Goal: Check status: Check status

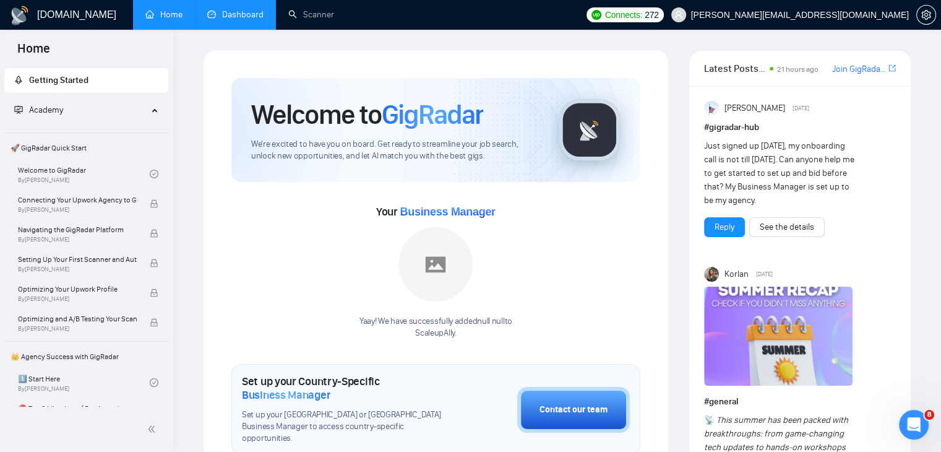
click at [228, 20] on link "Dashboard" at bounding box center [235, 14] width 56 height 11
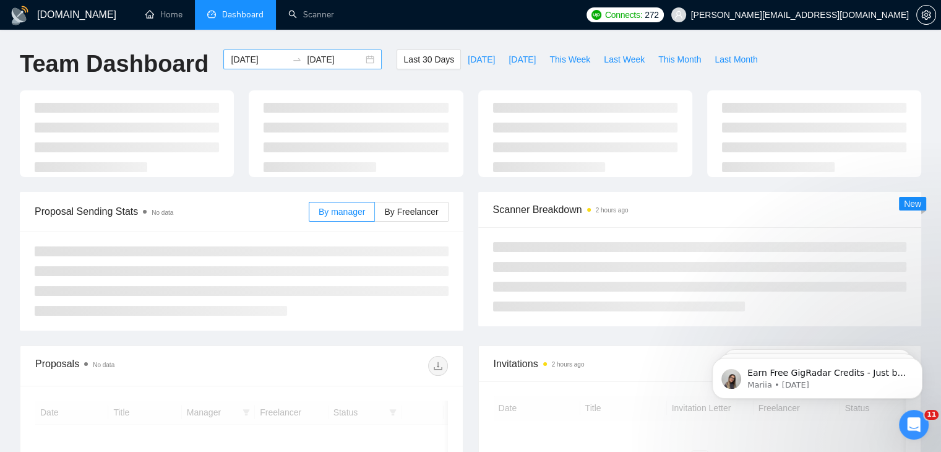
click at [359, 62] on div "[DATE] [DATE]" at bounding box center [302, 60] width 158 height 20
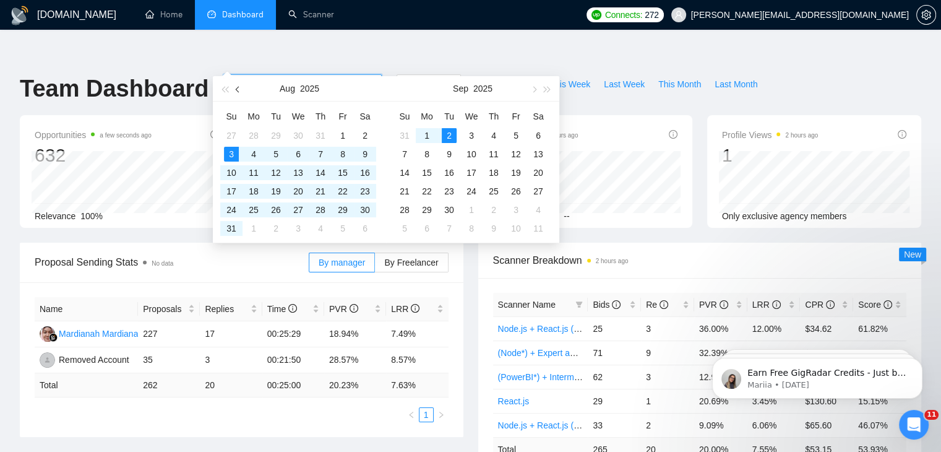
click at [239, 97] on button "button" at bounding box center [238, 88] width 14 height 25
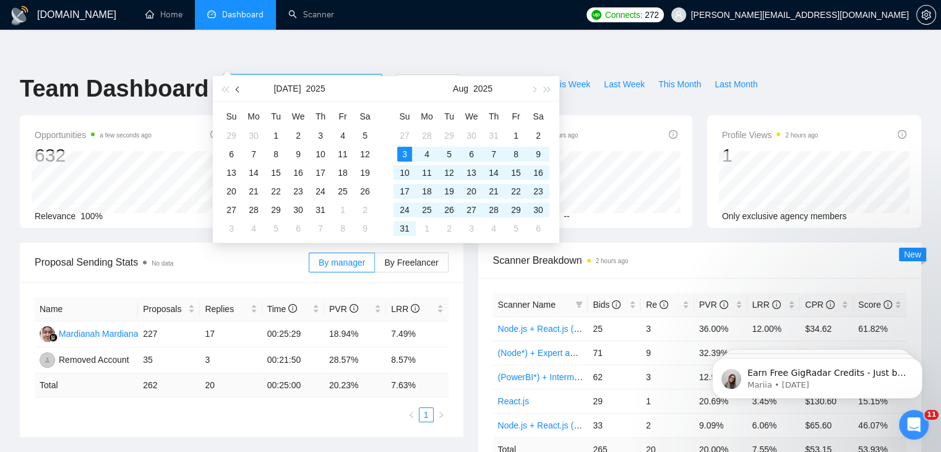
click at [239, 97] on button "button" at bounding box center [238, 88] width 14 height 25
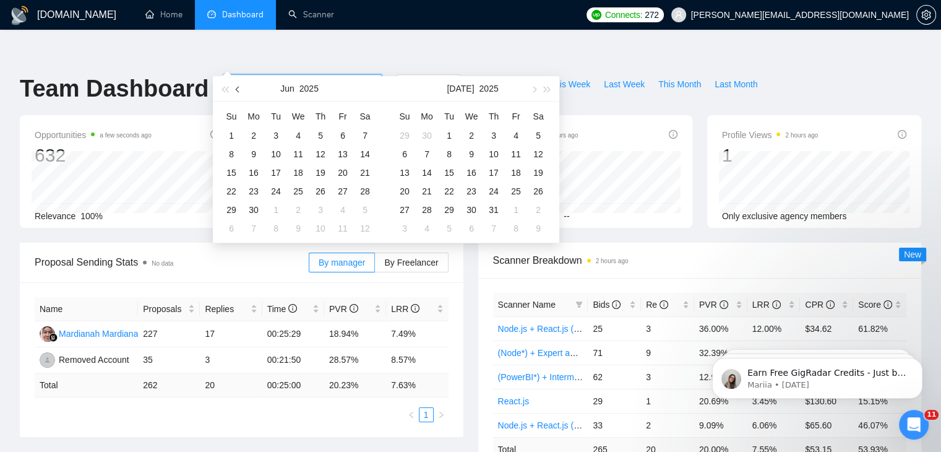
click at [239, 97] on button "button" at bounding box center [238, 88] width 14 height 25
type input "[DATE]"
click at [277, 134] on div "1" at bounding box center [276, 135] width 15 height 15
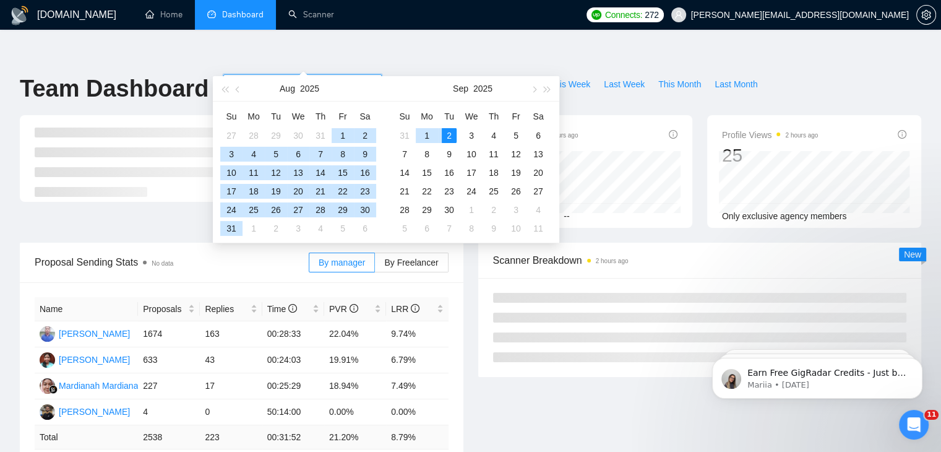
click at [442, 129] on div "2" at bounding box center [449, 135] width 15 height 15
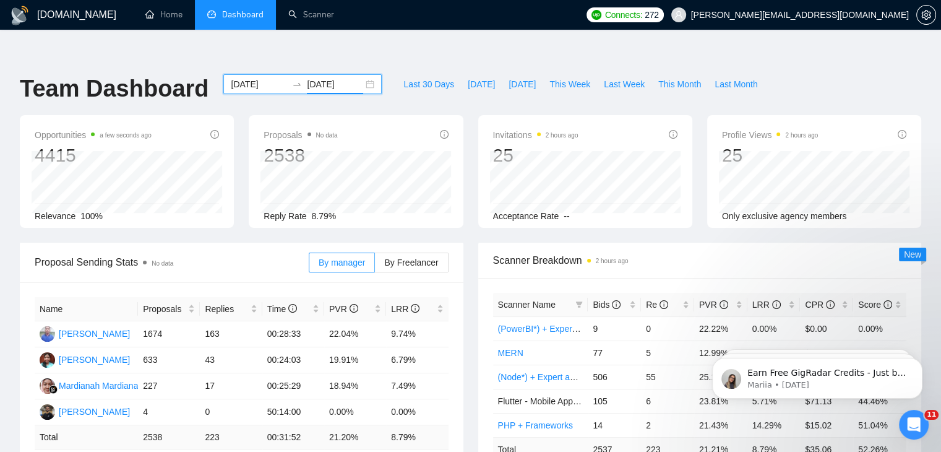
click at [322, 77] on input "[DATE]" at bounding box center [335, 84] width 56 height 14
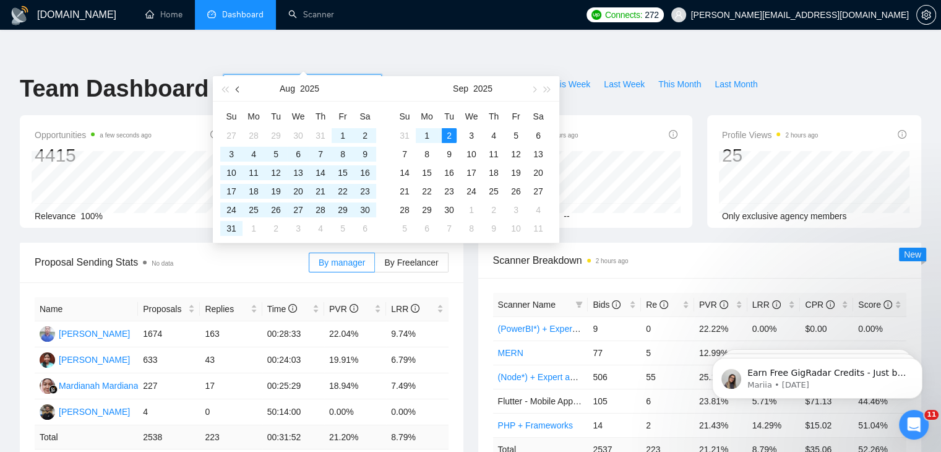
click at [238, 88] on span "button" at bounding box center [239, 89] width 6 height 6
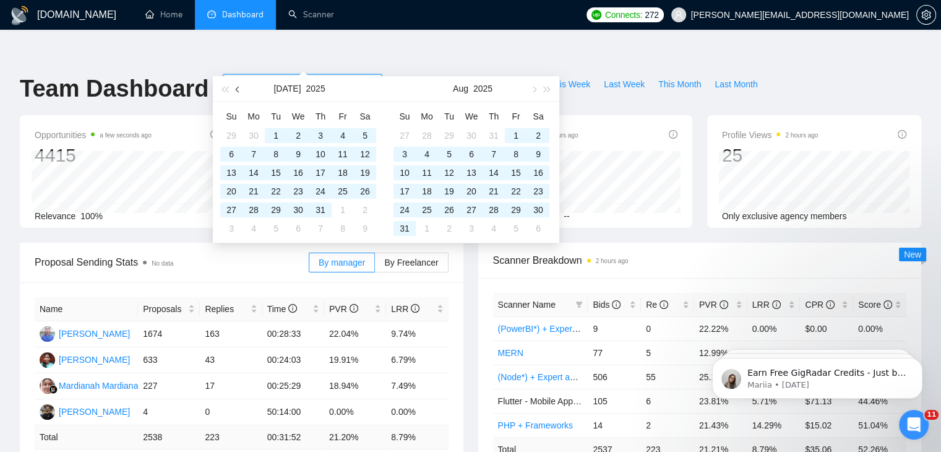
click at [238, 88] on span "button" at bounding box center [239, 89] width 6 height 6
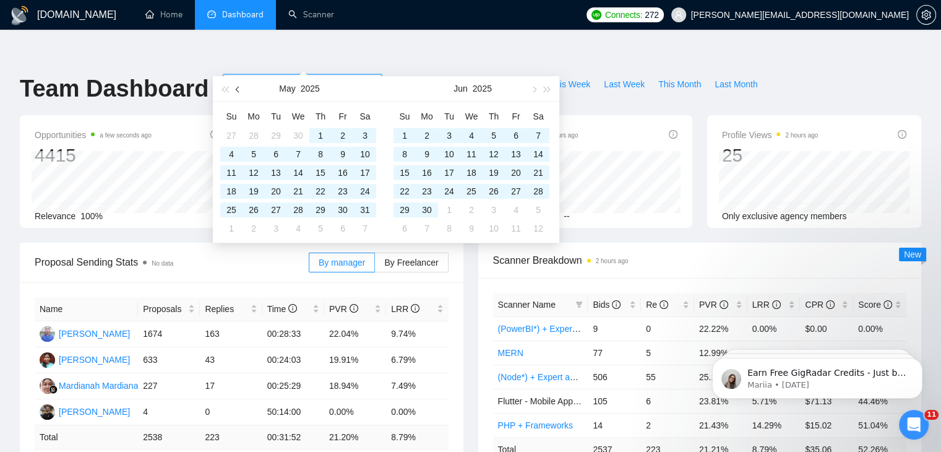
click at [238, 88] on span "button" at bounding box center [239, 89] width 6 height 6
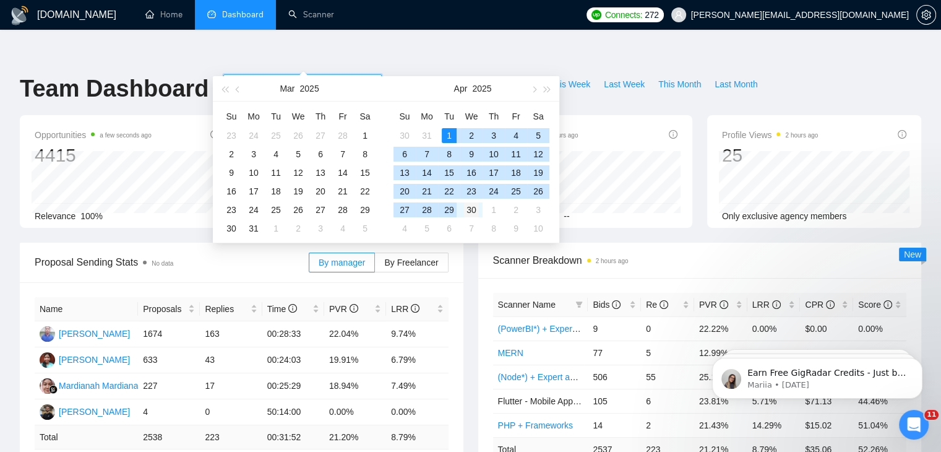
type input "[DATE]"
click at [481, 209] on td "30" at bounding box center [471, 209] width 22 height 19
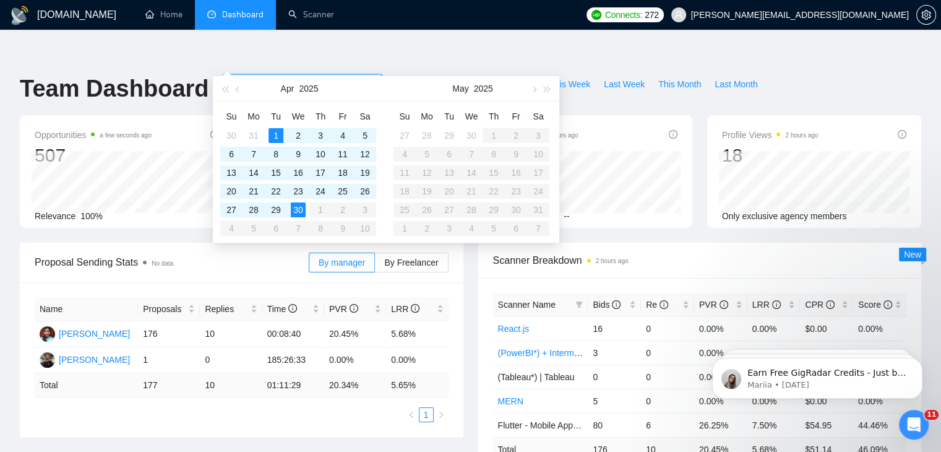
click at [252, 77] on input "[DATE]" at bounding box center [259, 84] width 56 height 14
click at [357, 74] on div "[DATE] [DATE]" at bounding box center [302, 84] width 158 height 20
click at [364, 74] on div "[DATE] [DATE]" at bounding box center [302, 84] width 158 height 20
click at [264, 77] on input "[DATE]" at bounding box center [259, 84] width 56 height 14
click at [240, 90] on span "button" at bounding box center [239, 89] width 6 height 6
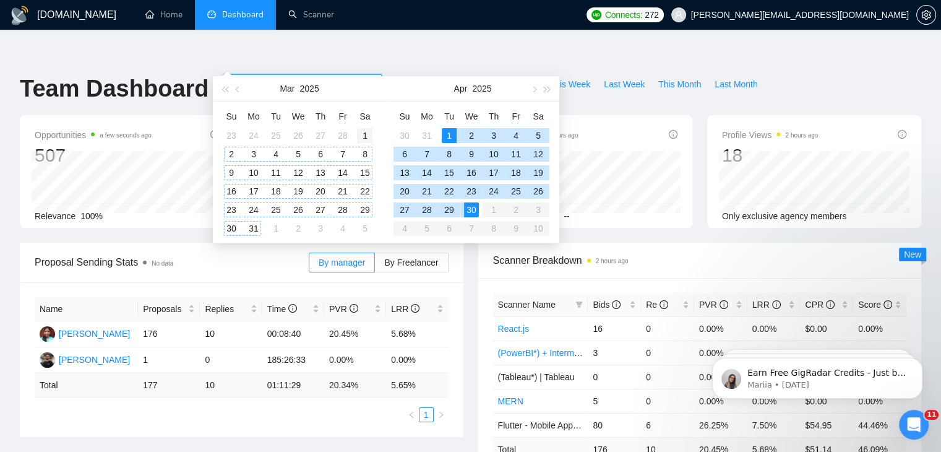
type input "[DATE]"
click at [358, 135] on div "1" at bounding box center [365, 135] width 15 height 15
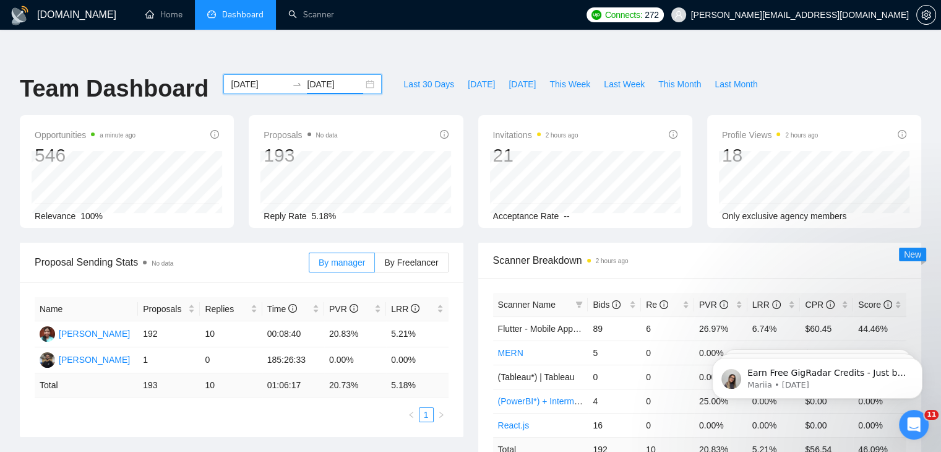
click at [328, 77] on input "[DATE]" at bounding box center [335, 84] width 56 height 14
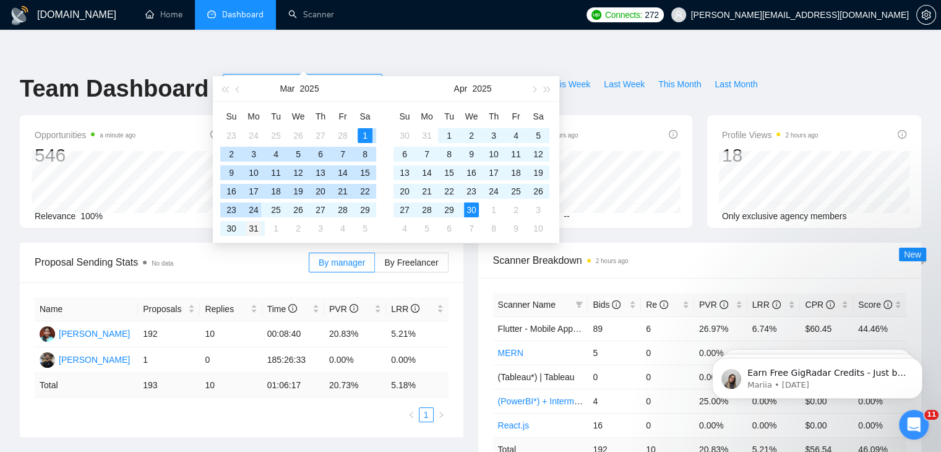
type input "[DATE]"
click at [256, 223] on div "31" at bounding box center [253, 228] width 15 height 15
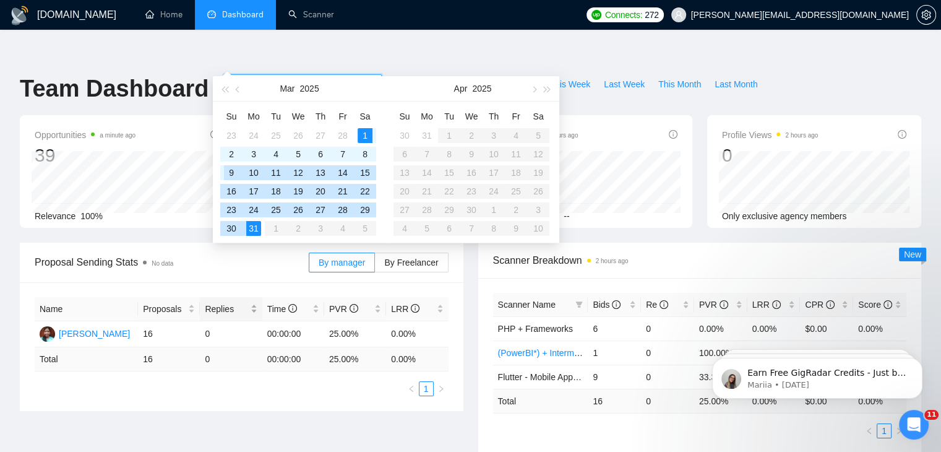
type input "[DATE]"
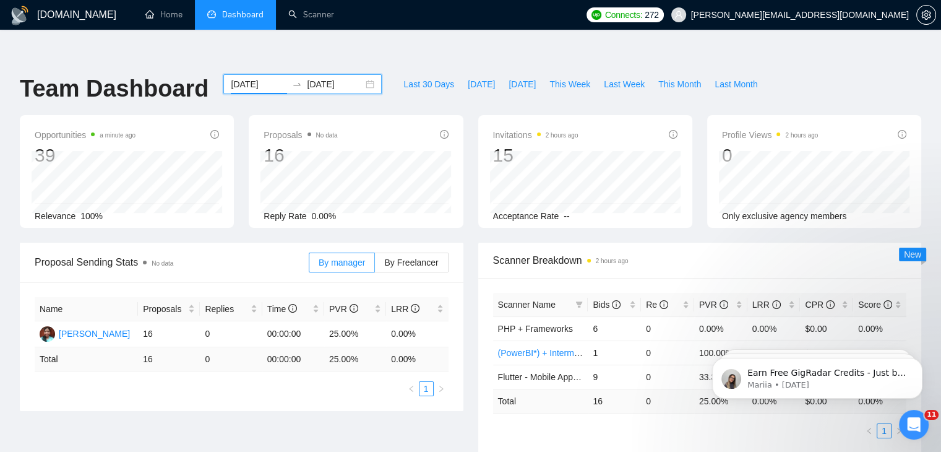
click at [224, 381] on ul "1" at bounding box center [242, 388] width 414 height 15
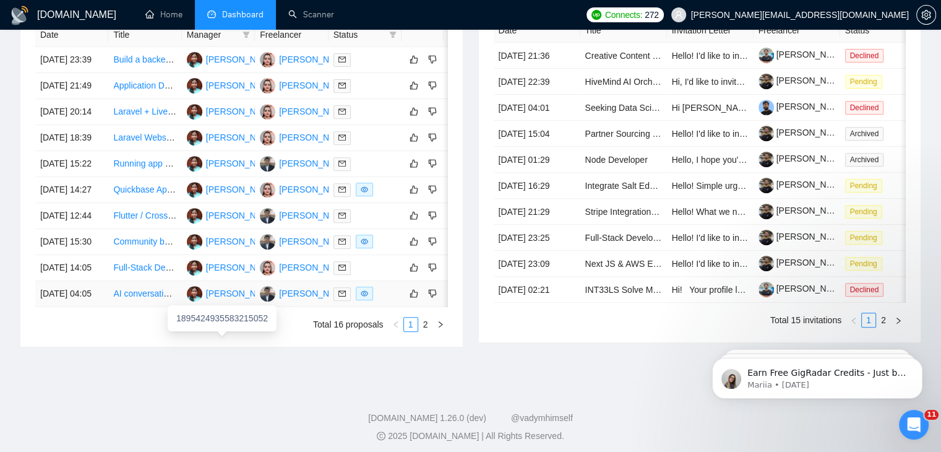
scroll to position [501, 0]
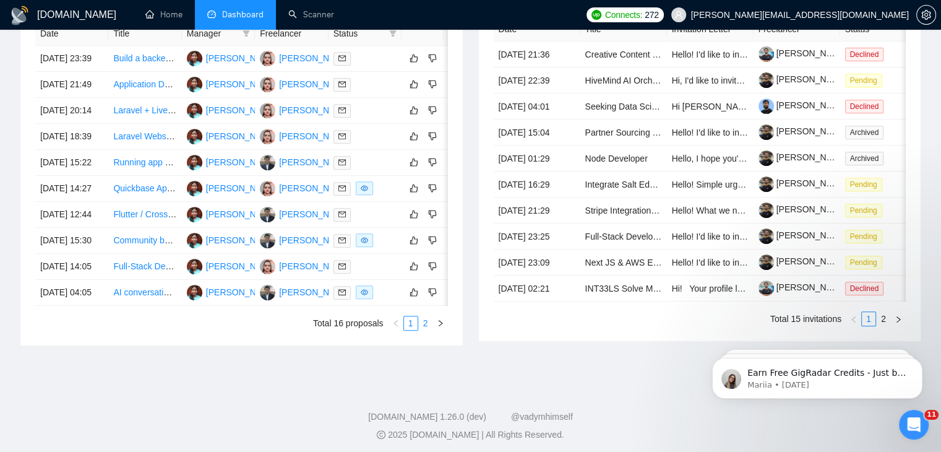
click at [427, 330] on link "2" at bounding box center [426, 323] width 14 height 14
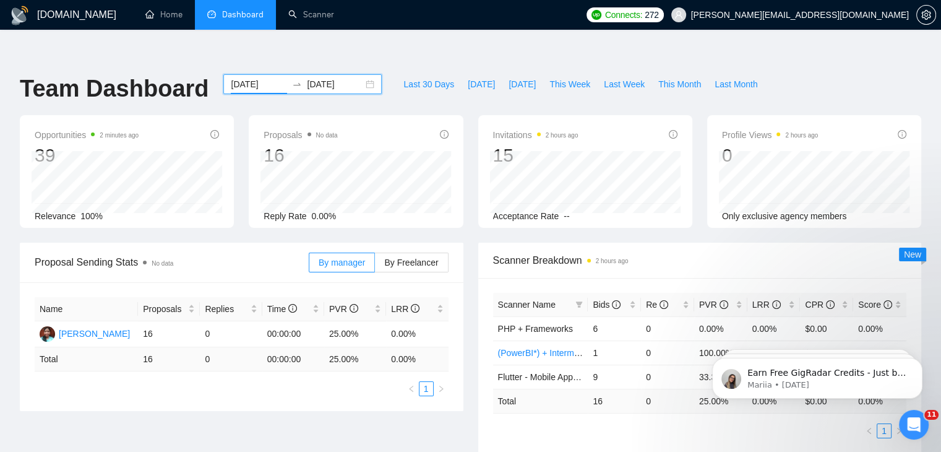
click at [893, 74] on div "Team Dashboard [DATE] [DATE] Last 30 Days [DATE] [DATE] This Week Last Week Thi…" at bounding box center [470, 94] width 916 height 41
